Goal: Task Accomplishment & Management: Use online tool/utility

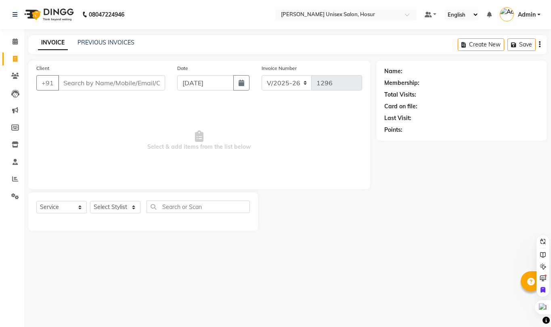
select select "6189"
select select "service"
click at [97, 39] on link "PREVIOUS INVOICES" at bounding box center [106, 42] width 57 height 7
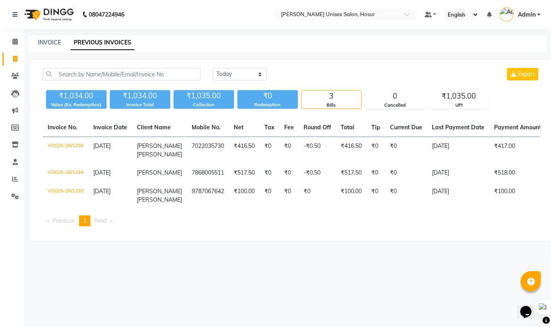
click at [53, 37] on div "INVOICE PREVIOUS INVOICES" at bounding box center [287, 44] width 519 height 18
click at [54, 41] on link "INVOICE" at bounding box center [49, 42] width 23 height 7
select select "service"
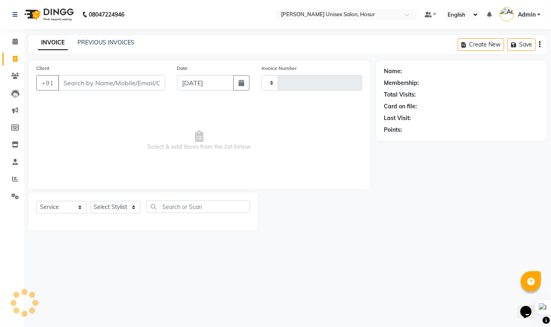
type input "1296"
select select "6189"
click at [90, 40] on link "PREVIOUS INVOICES" at bounding box center [106, 42] width 57 height 7
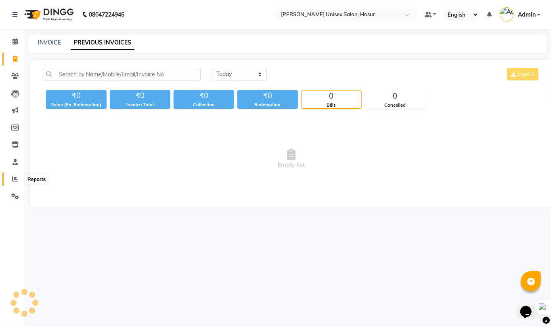
click at [13, 179] on icon at bounding box center [15, 179] width 6 height 6
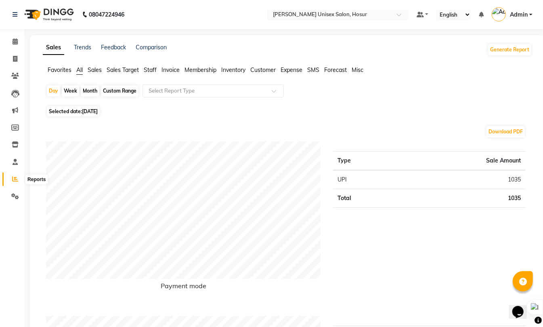
click at [13, 179] on icon at bounding box center [15, 179] width 6 height 6
click at [90, 89] on div "Month" at bounding box center [90, 90] width 19 height 11
select select "9"
select select "2025"
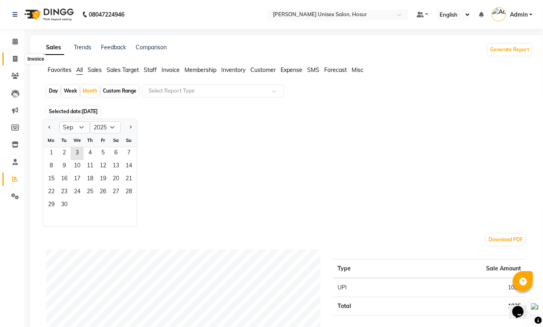
click at [15, 57] on icon at bounding box center [15, 59] width 4 height 6
select select "service"
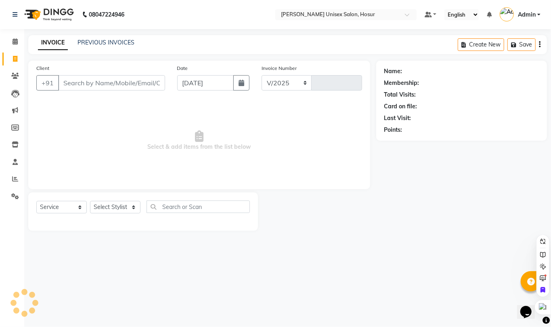
select select "6189"
type input "1296"
click at [13, 177] on icon at bounding box center [15, 179] width 6 height 6
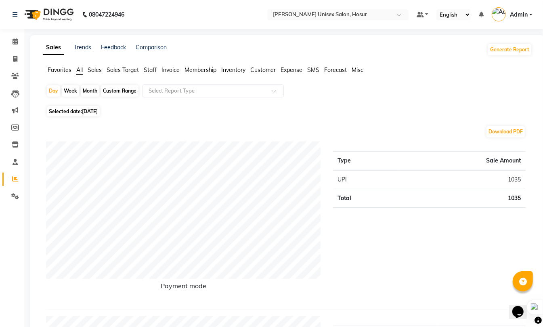
click at [95, 91] on div "Month" at bounding box center [90, 90] width 19 height 11
select select "9"
select select "2025"
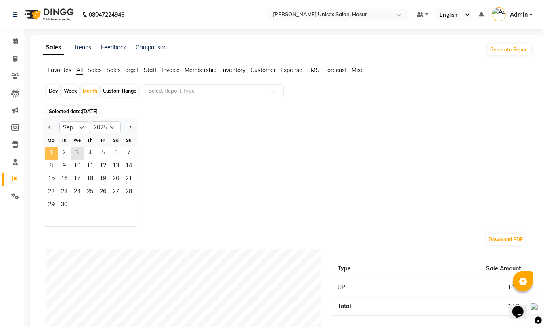
click at [52, 154] on span "1" at bounding box center [51, 153] width 13 height 13
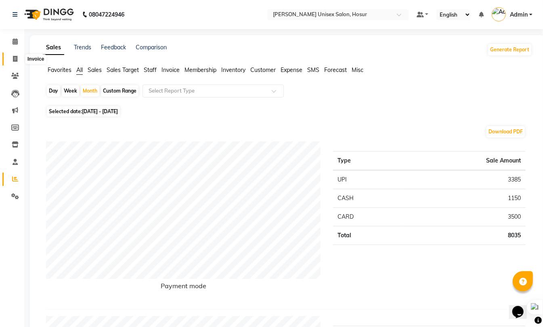
click at [16, 57] on icon at bounding box center [15, 59] width 4 height 6
select select "service"
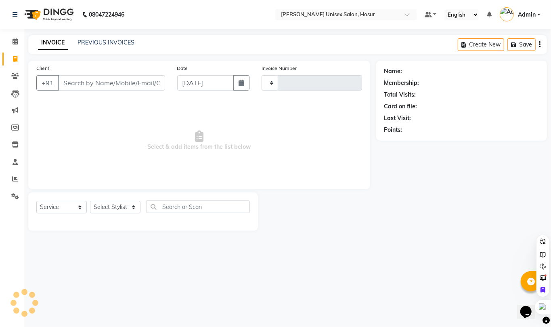
type input "1296"
select select "6189"
